Goal: Task Accomplishment & Management: Use online tool/utility

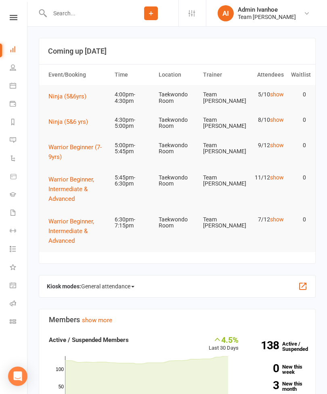
click at [11, 15] on icon at bounding box center [14, 17] width 8 height 5
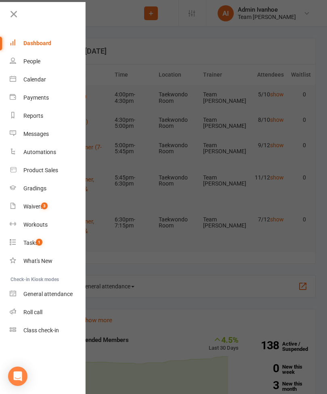
click at [41, 82] on div "Calendar" at bounding box center [34, 79] width 23 height 6
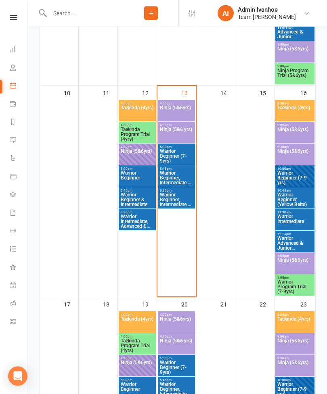
scroll to position [538, 0]
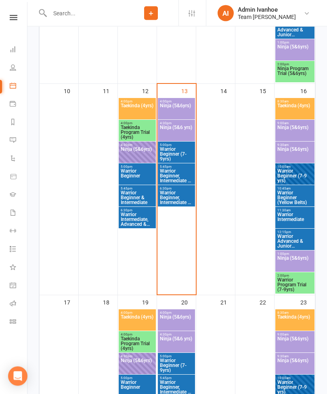
click at [175, 107] on span "Ninja (5&6yrs)" at bounding box center [176, 111] width 34 height 15
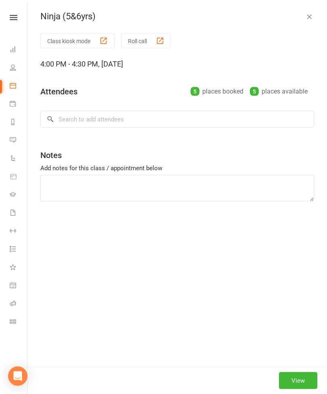
scroll to position [538, 0]
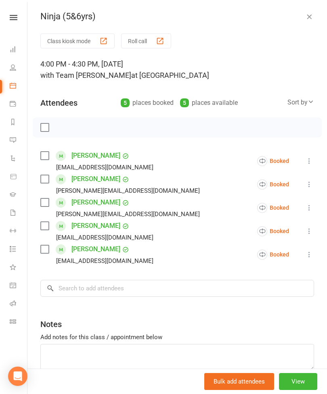
click at [159, 41] on div "button" at bounding box center [160, 41] width 8 height 8
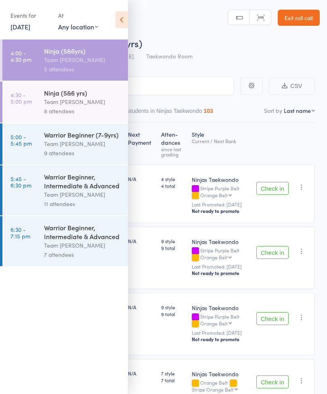
click at [116, 25] on icon at bounding box center [121, 19] width 13 height 17
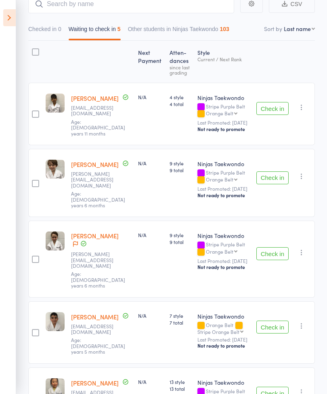
scroll to position [115, 0]
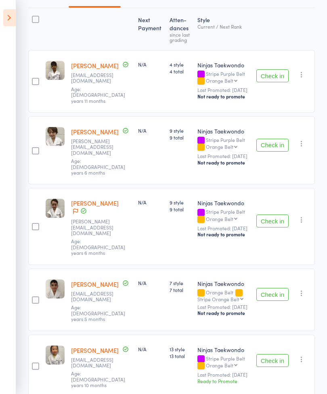
click at [272, 288] on button "Check in" at bounding box center [272, 294] width 32 height 13
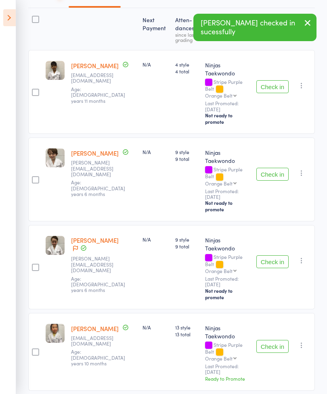
scroll to position [48, 0]
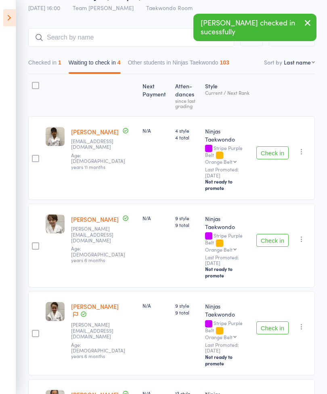
click at [271, 234] on button "Check in" at bounding box center [272, 240] width 32 height 13
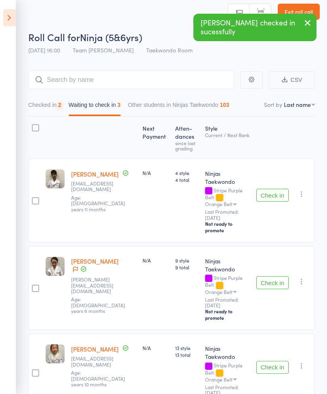
scroll to position [6, 0]
click at [275, 276] on button "Check in" at bounding box center [272, 282] width 32 height 13
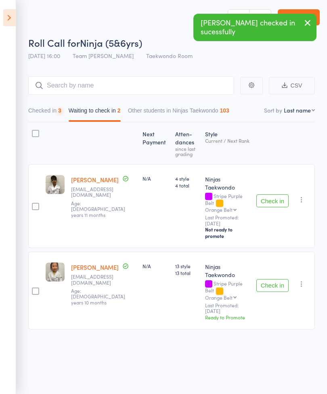
scroll to position [6, 0]
click at [280, 194] on button "Check in" at bounding box center [272, 200] width 32 height 13
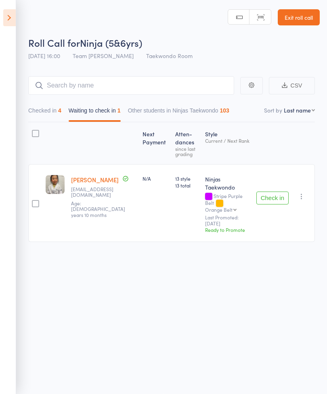
click at [275, 192] on button "Check in" at bounding box center [272, 198] width 32 height 13
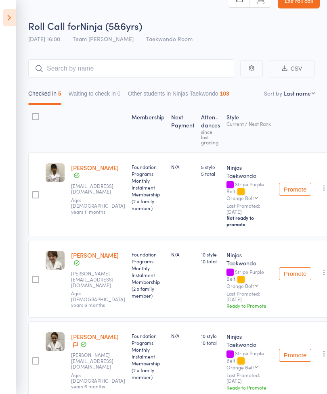
scroll to position [0, 0]
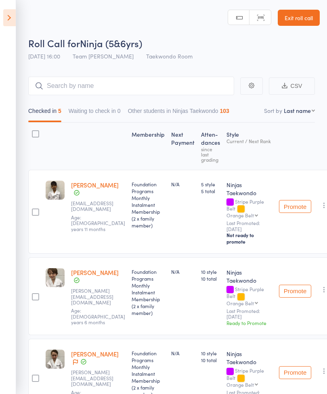
click at [298, 13] on link "Exit roll call" at bounding box center [298, 18] width 42 height 16
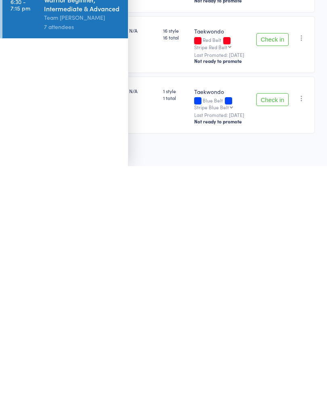
click at [119, 22] on aside "Events for 13 Aug, 2025 13 Aug, 2025 August 2025 Sun Mon Tue Wed Thu Fri Sat 31…" at bounding box center [64, 197] width 128 height 394
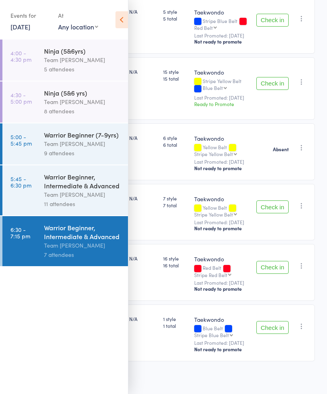
click at [125, 20] on icon at bounding box center [121, 19] width 13 height 17
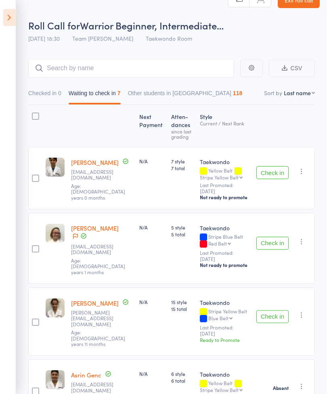
scroll to position [0, 0]
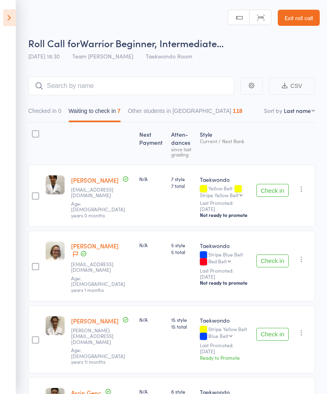
click at [296, 15] on link "Exit roll call" at bounding box center [298, 18] width 42 height 16
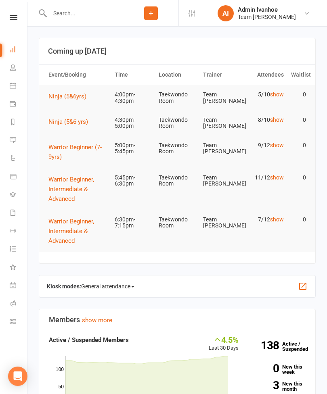
click at [6, 187] on li "Gradings" at bounding box center [13, 195] width 27 height 18
click at [4, 193] on li "Gradings" at bounding box center [13, 195] width 27 height 18
click at [6, 195] on li "Gradings" at bounding box center [13, 195] width 27 height 18
click at [10, 197] on icon at bounding box center [13, 194] width 6 height 6
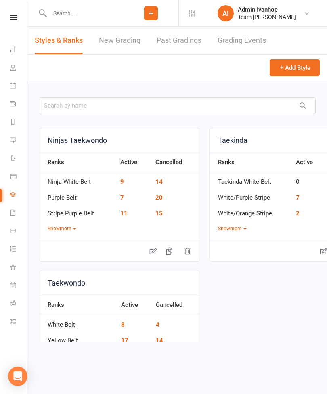
click at [11, 18] on icon at bounding box center [14, 17] width 8 height 5
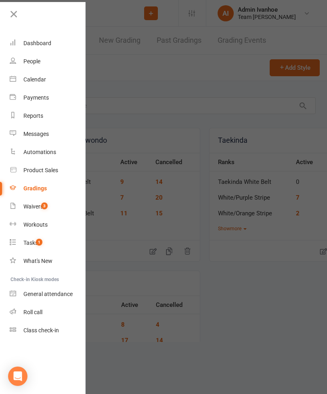
click at [29, 83] on div "Calendar" at bounding box center [34, 79] width 23 height 6
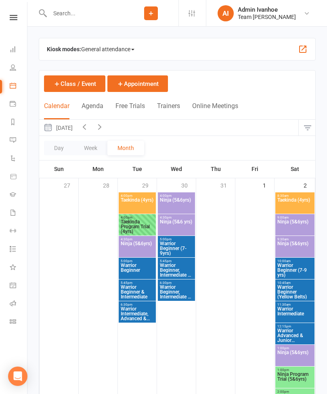
click at [12, 194] on icon at bounding box center [13, 194] width 6 height 6
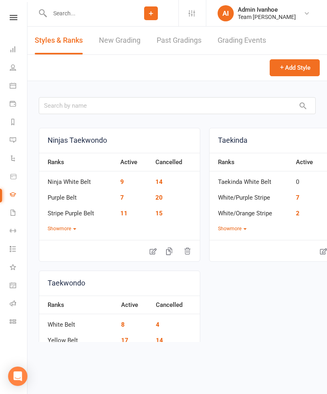
click at [238, 44] on link "Grading Events" at bounding box center [241, 41] width 48 height 28
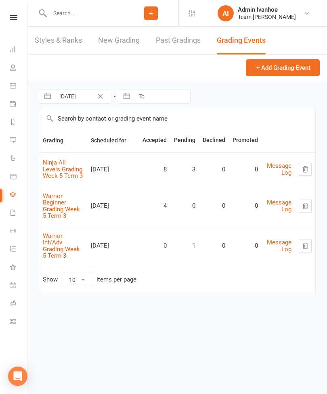
click at [58, 166] on link "Ninja All Levels Grading Week 5 Term 3" at bounding box center [63, 169] width 40 height 21
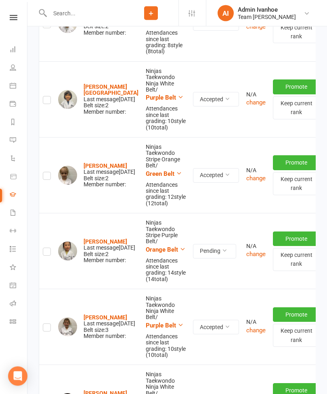
scroll to position [655, 0]
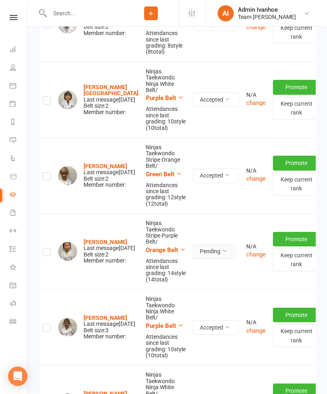
click at [196, 244] on button "Pending" at bounding box center [214, 251] width 43 height 15
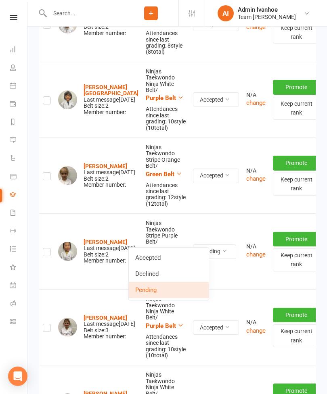
click at [165, 258] on link "Accepted" at bounding box center [169, 258] width 80 height 16
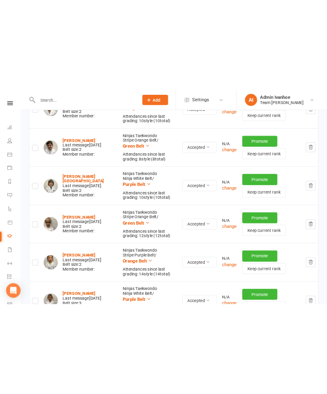
scroll to position [727, 0]
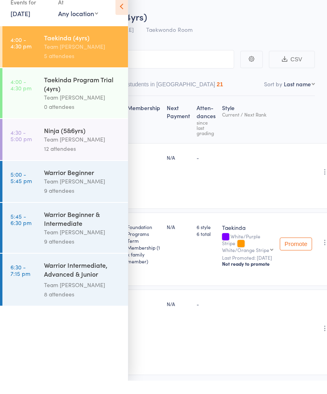
click at [298, 8] on link "Exit roll call" at bounding box center [298, 4] width 42 height 16
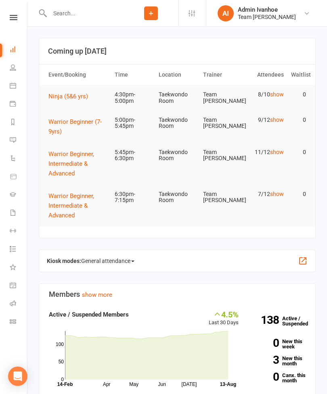
click at [11, 190] on link "Gradings" at bounding box center [19, 195] width 18 height 18
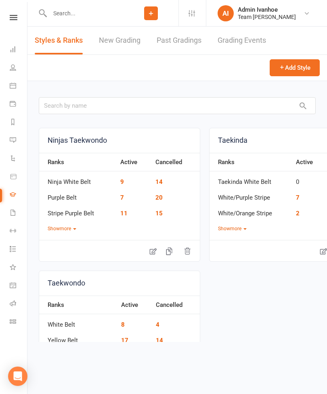
click at [249, 40] on link "Grading Events" at bounding box center [241, 41] width 48 height 28
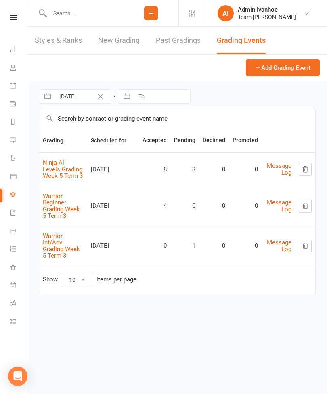
click at [60, 170] on link "Ninja All Levels Grading Week 5 Term 3" at bounding box center [63, 169] width 40 height 21
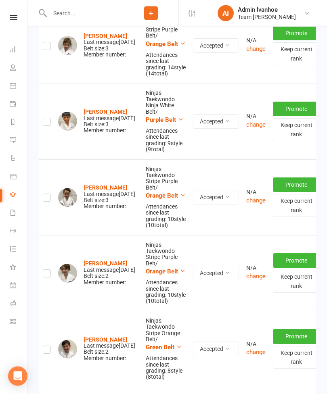
scroll to position [332, 0]
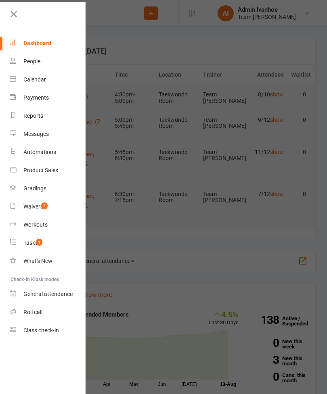
click at [27, 81] on div "Calendar" at bounding box center [34, 79] width 23 height 6
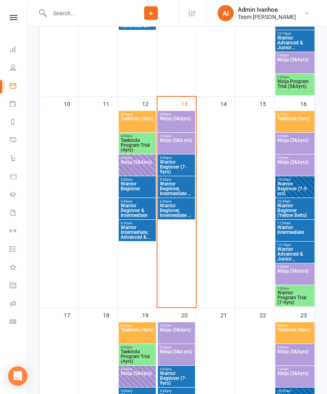
click at [178, 144] on span "Ninja (5&6 yrs)" at bounding box center [176, 145] width 34 height 15
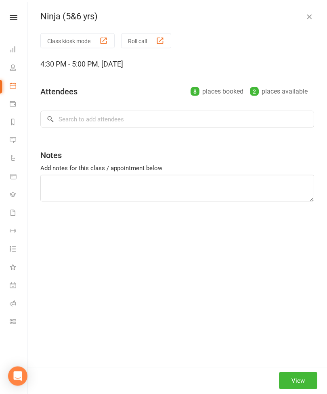
scroll to position [526, 0]
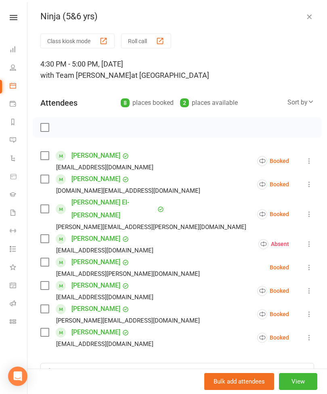
click at [169, 47] on button "Roll call" at bounding box center [146, 40] width 50 height 15
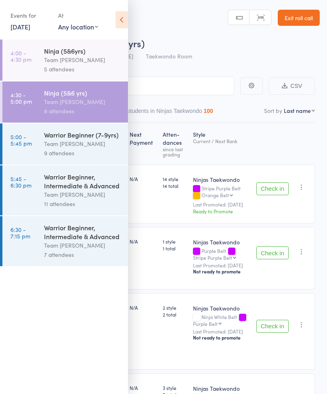
click at [117, 28] on icon at bounding box center [121, 19] width 13 height 17
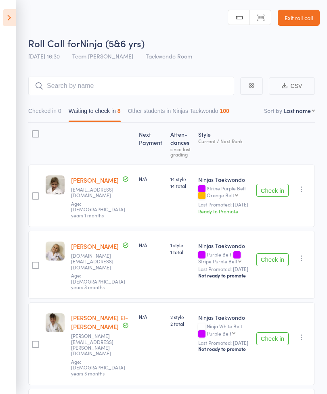
click at [301, 113] on select "First name Last name Birthday [DATE]? Behind on payments? Check in time Next pa…" at bounding box center [299, 110] width 31 height 8
select select "10"
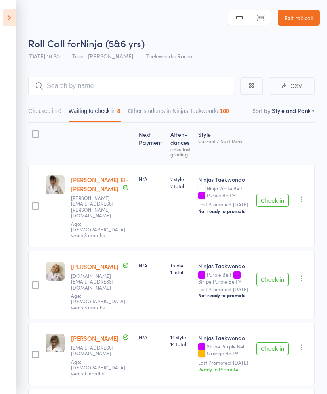
click at [275, 194] on button "Check in" at bounding box center [272, 200] width 32 height 13
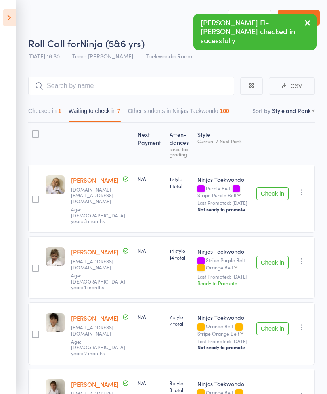
click at [271, 193] on button "Check in" at bounding box center [272, 193] width 32 height 13
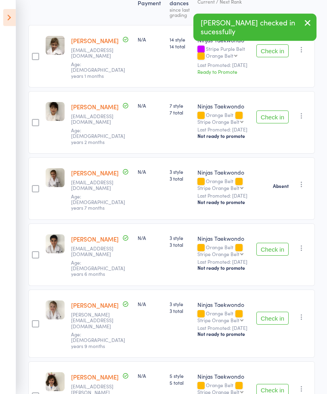
scroll to position [160, 0]
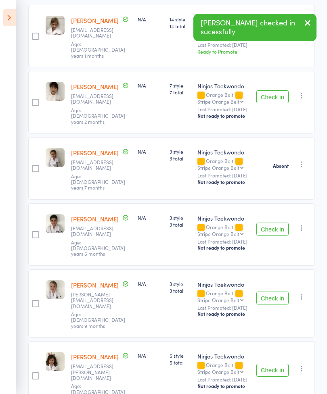
click at [270, 292] on button "Check in" at bounding box center [272, 298] width 32 height 13
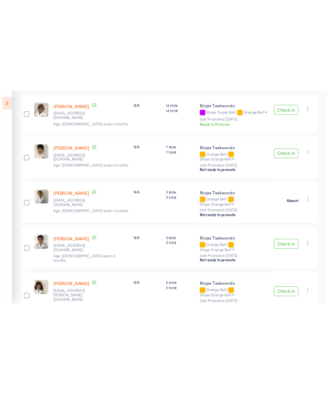
scroll to position [99, 0]
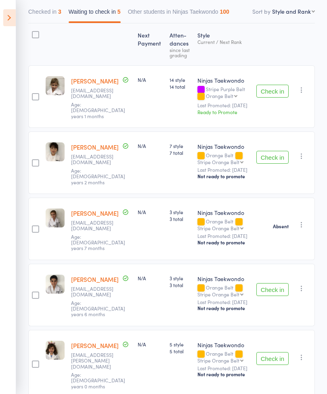
click at [276, 283] on button "Check in" at bounding box center [272, 289] width 32 height 13
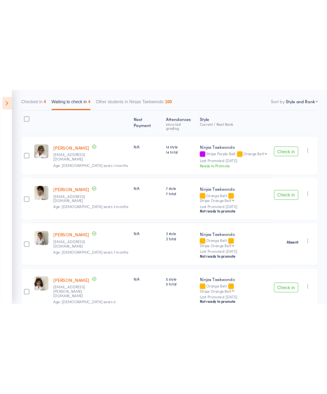
scroll to position [39, 0]
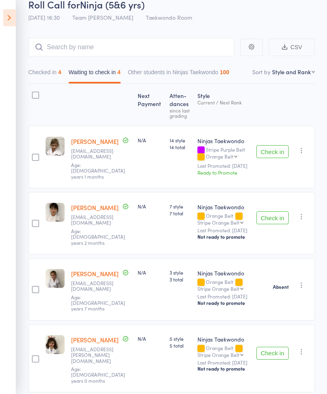
click at [270, 223] on button "Check in" at bounding box center [272, 217] width 32 height 13
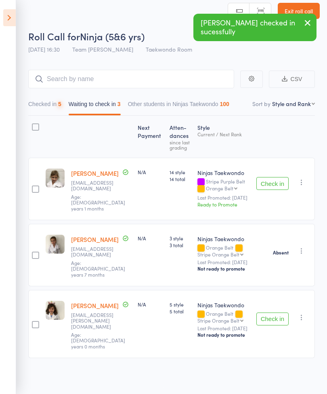
scroll to position [6, 0]
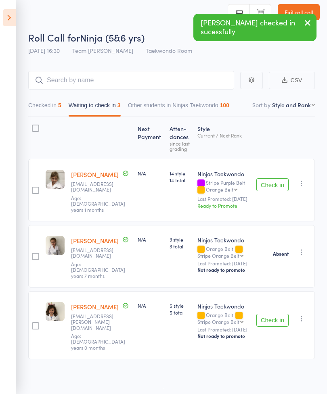
click at [300, 182] on icon "button" at bounding box center [301, 183] width 8 height 8
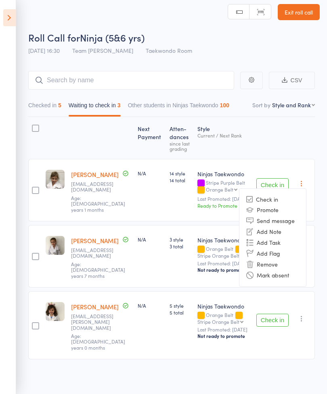
click at [277, 279] on li "Mark absent" at bounding box center [272, 275] width 67 height 11
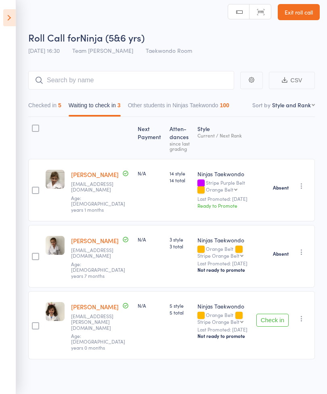
click at [301, 315] on icon "button" at bounding box center [301, 319] width 8 height 8
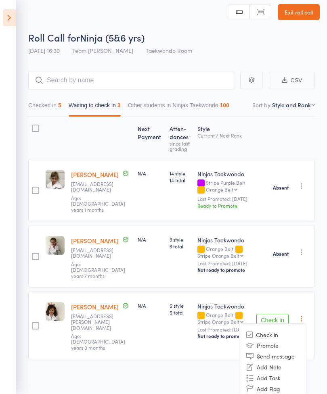
scroll to position [28, 0]
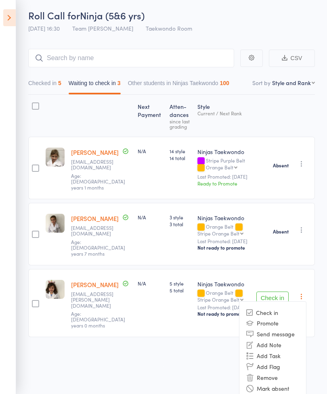
click at [275, 386] on li "Mark absent" at bounding box center [272, 388] width 67 height 11
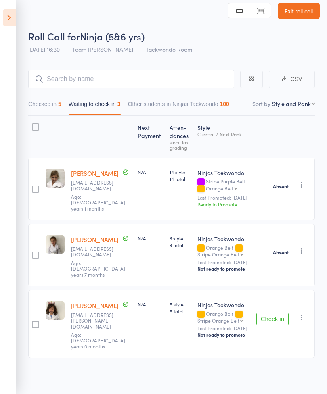
scroll to position [6, 0]
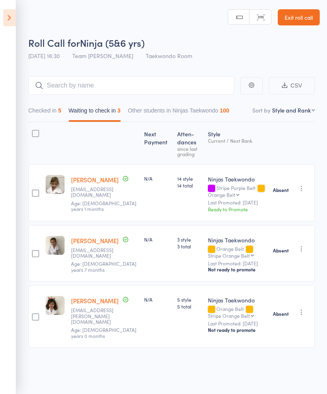
click at [302, 308] on icon "button" at bounding box center [301, 312] width 8 height 8
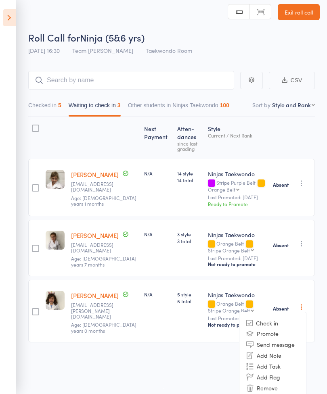
click at [273, 319] on li "Check in" at bounding box center [272, 323] width 67 height 10
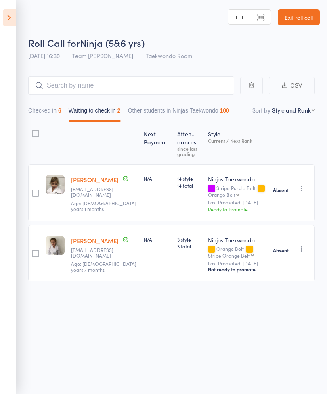
click at [41, 96] on div "Checked in 6 Waiting to check in 2 Other students in Ninjas Taekwondo 100" at bounding box center [171, 108] width 286 height 27
click at [55, 104] on button "Checked in 6" at bounding box center [44, 112] width 33 height 19
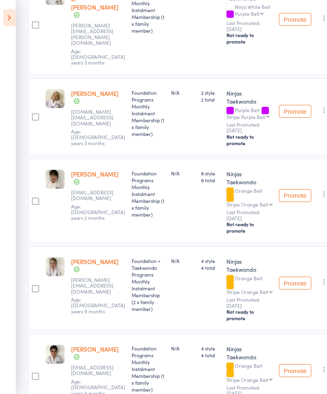
scroll to position [0, 0]
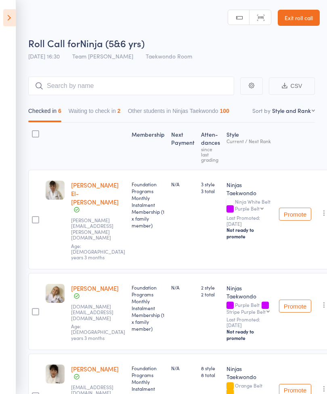
click at [3, 15] on icon at bounding box center [9, 17] width 13 height 17
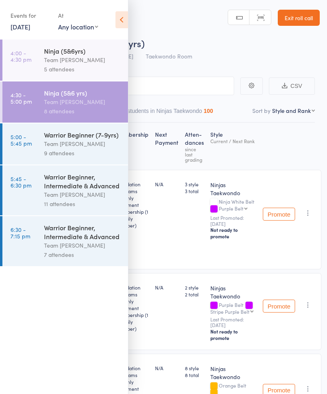
click at [63, 146] on div "Team [PERSON_NAME]" at bounding box center [82, 143] width 77 height 9
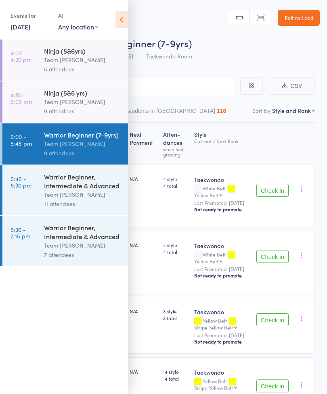
click at [119, 22] on icon at bounding box center [121, 19] width 13 height 17
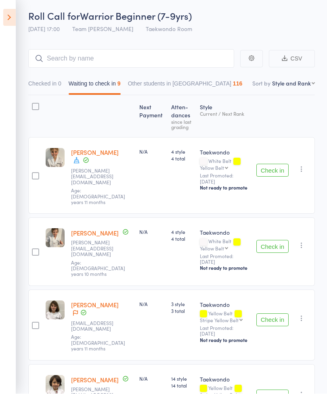
scroll to position [27, 0]
click at [104, 157] on div at bounding box center [106, 156] width 4 height 2
click at [80, 164] on icon at bounding box center [76, 159] width 7 height 7
click at [98, 115] on div at bounding box center [102, 116] width 68 height 35
click at [271, 165] on button "Check in" at bounding box center [272, 170] width 32 height 13
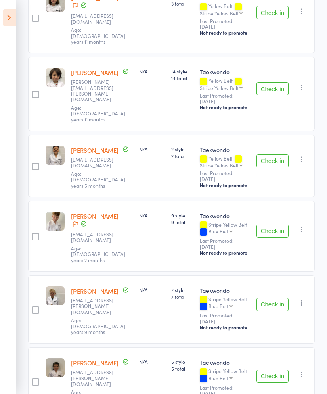
scroll to position [307, 0]
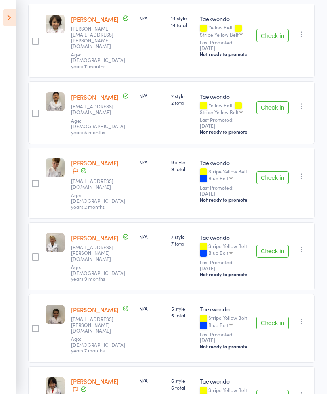
click at [279, 317] on button "Check in" at bounding box center [272, 323] width 32 height 13
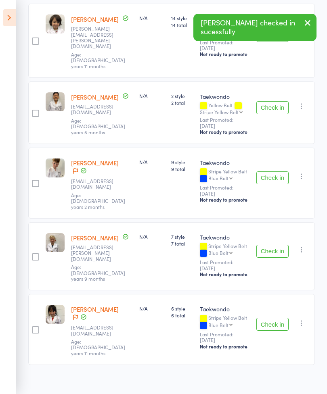
scroll to position [240, 0]
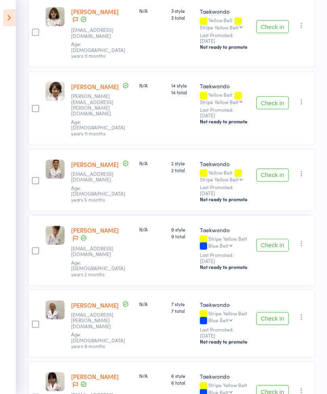
click at [275, 312] on button "Check in" at bounding box center [272, 318] width 32 height 13
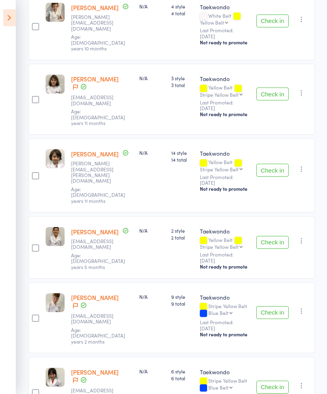
click at [268, 306] on button "Check in" at bounding box center [272, 312] width 32 height 13
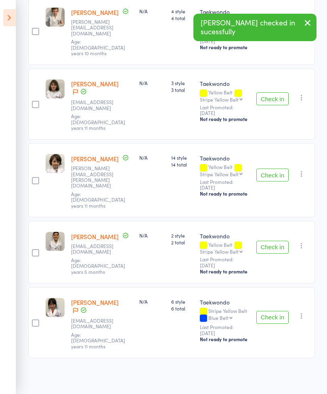
scroll to position [105, 0]
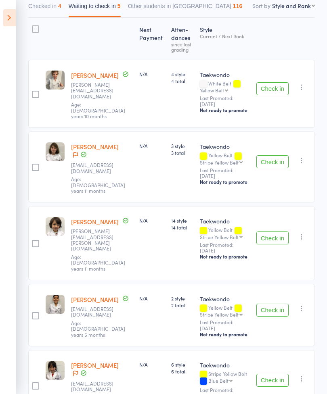
click at [0, 361] on aside "Events for [DATE] [DATE] [DATE] Sun Mon Tue Wed Thu Fri Sat 31 27 28 29 30 31 0…" at bounding box center [8, 197] width 16 height 394
click at [274, 304] on button "Check in" at bounding box center [272, 310] width 32 height 13
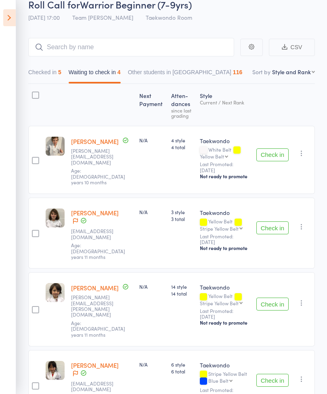
click at [277, 149] on button "Check in" at bounding box center [272, 154] width 32 height 13
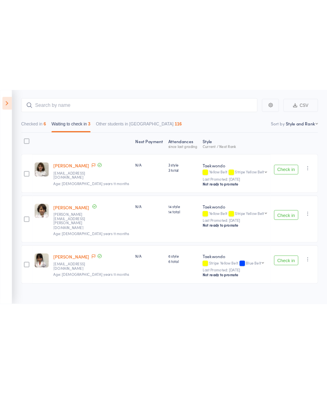
scroll to position [6, 0]
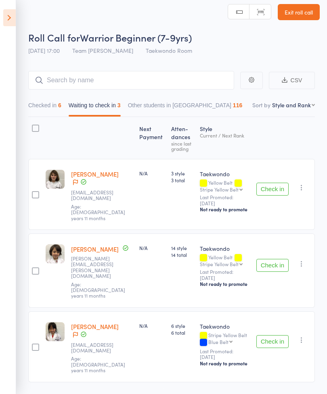
click at [276, 259] on button "Check in" at bounding box center [272, 265] width 32 height 13
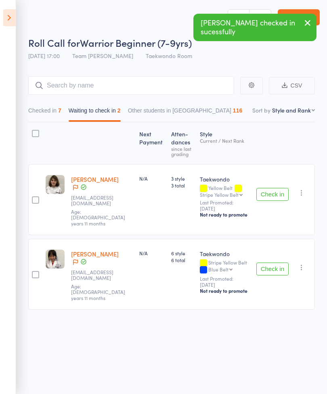
click at [302, 263] on icon "button" at bounding box center [301, 267] width 8 height 8
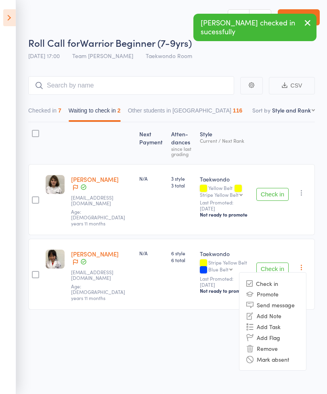
click at [284, 354] on li "Mark absent" at bounding box center [272, 359] width 67 height 11
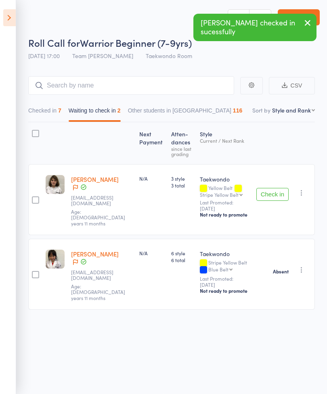
click at [303, 189] on icon "button" at bounding box center [301, 193] width 8 height 8
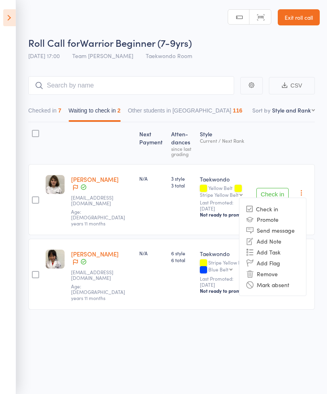
click at [278, 280] on li "Mark absent" at bounding box center [272, 284] width 67 height 11
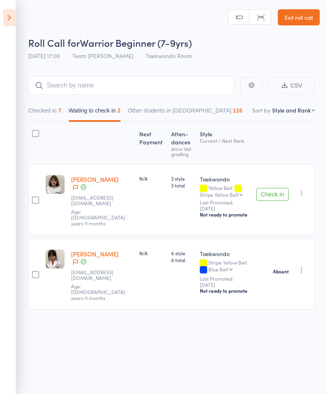
click at [50, 103] on button "Checked in 7" at bounding box center [44, 112] width 33 height 19
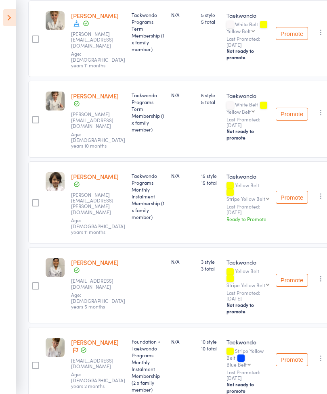
scroll to position [168, 0]
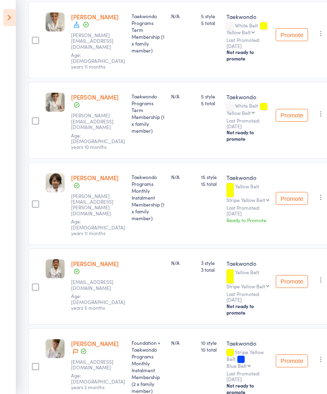
click at [291, 192] on button "Promote" at bounding box center [291, 198] width 32 height 13
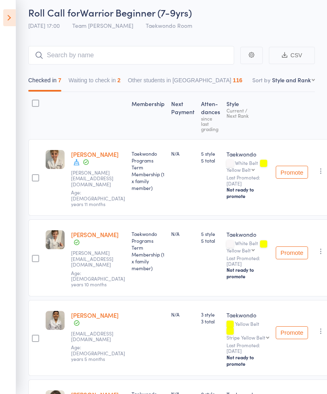
scroll to position [0, 0]
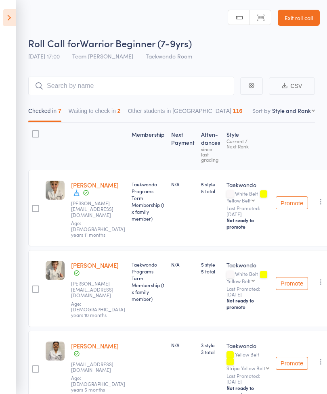
click at [106, 108] on button "Waiting to check in 2" at bounding box center [95, 113] width 52 height 19
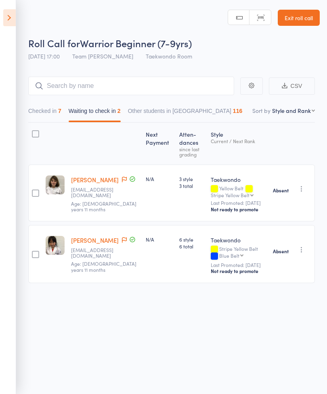
click at [301, 246] on button "button" at bounding box center [301, 250] width 10 height 10
click at [280, 266] on li "Check in" at bounding box center [272, 266] width 67 height 10
